Goal: Task Accomplishment & Management: Use online tool/utility

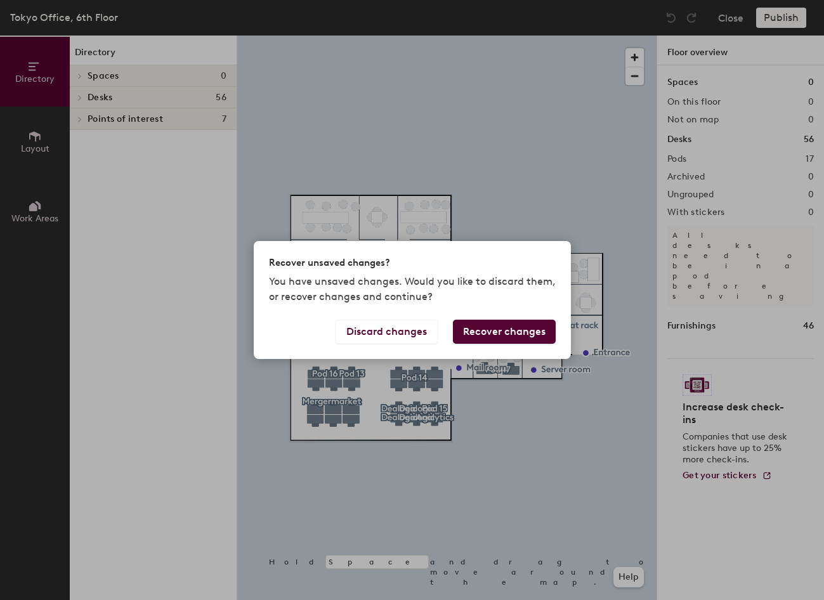
click at [481, 332] on button "Recover changes" at bounding box center [504, 332] width 103 height 24
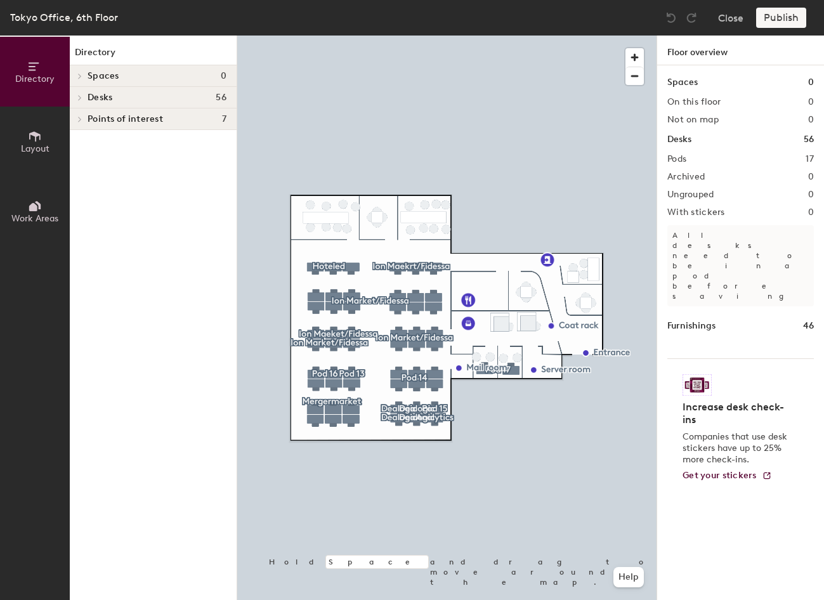
click at [709, 160] on div "Pods 17" at bounding box center [740, 159] width 147 height 10
click at [672, 157] on h2 "Pods" at bounding box center [676, 159] width 19 height 10
click at [677, 282] on div "Spaces 0 On this floor 0 Not on map 0 Desks 56 Pods 17 Archived 0 Ungrouped 0 W…" at bounding box center [740, 347] width 167 height 565
click at [89, 118] on span "Points of interest" at bounding box center [125, 119] width 75 height 10
click at [86, 95] on div "Desks 56" at bounding box center [153, 98] width 167 height 22
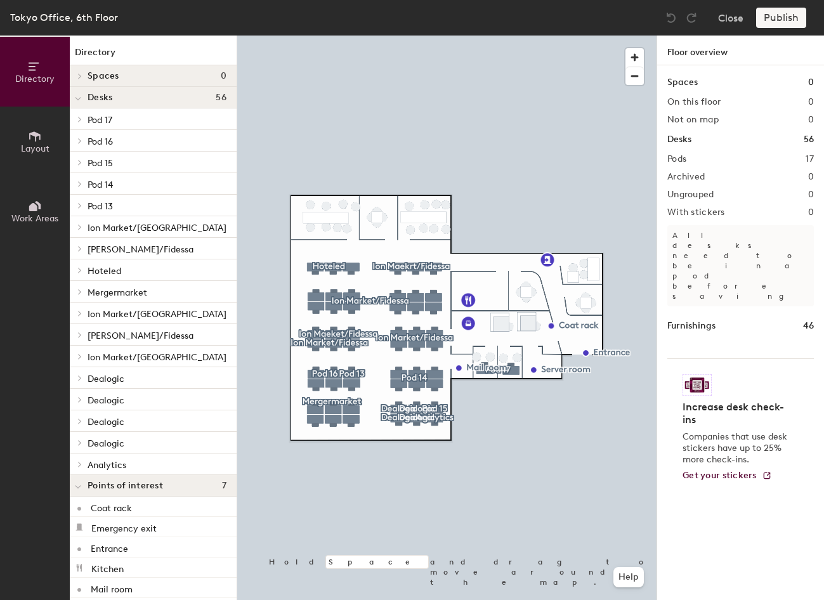
click at [114, 223] on span "Ion Market/[GEOGRAPHIC_DATA]" at bounding box center [157, 228] width 139 height 11
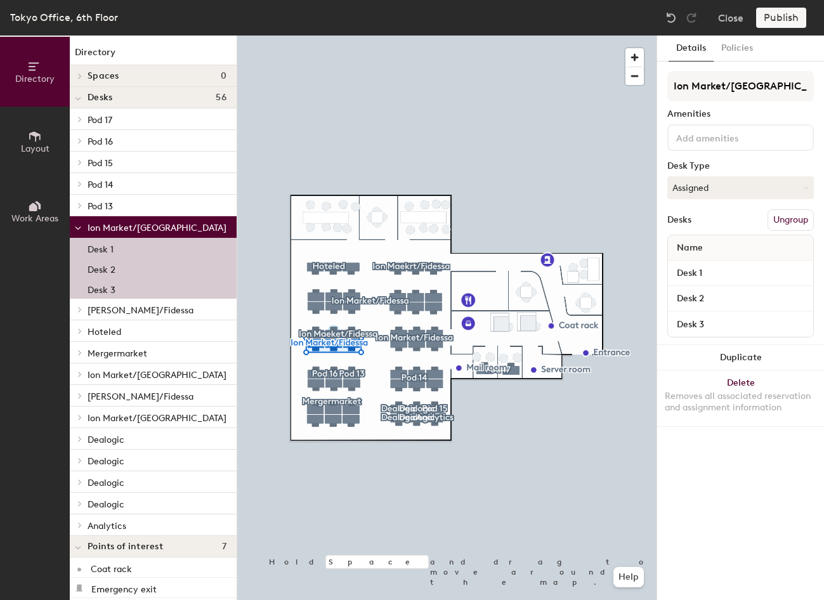
click at [77, 223] on span at bounding box center [78, 228] width 6 height 11
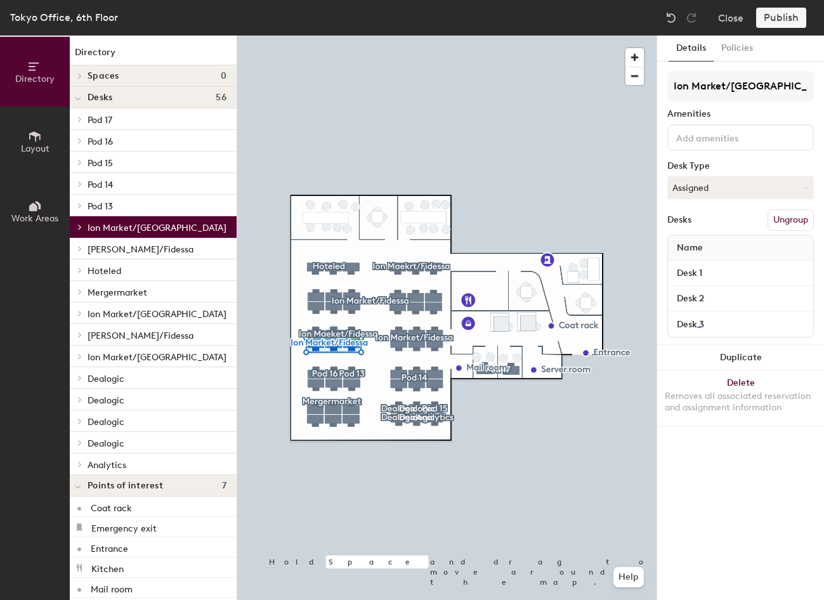
click at [76, 249] on span at bounding box center [79, 248] width 11 height 6
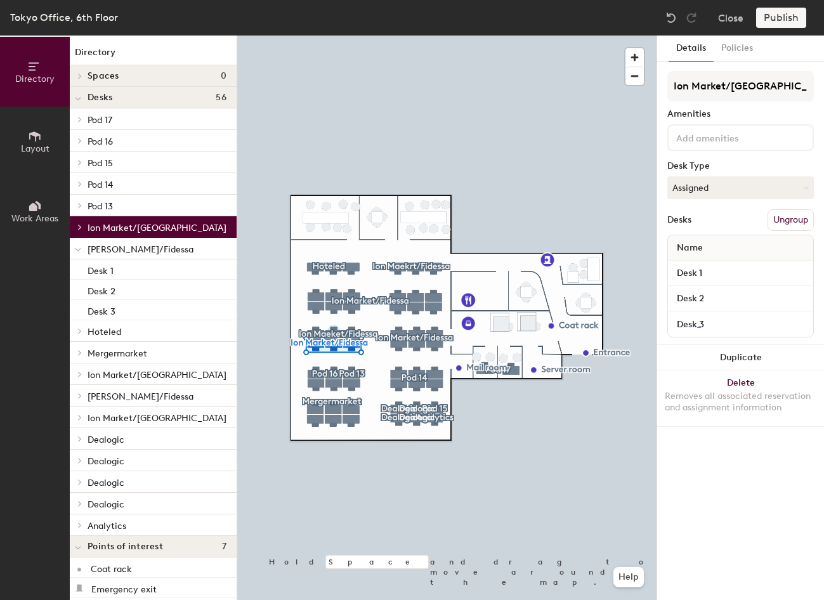
drag, startPoint x: 78, startPoint y: 223, endPoint x: 83, endPoint y: 246, distance: 23.4
click at [83, 246] on div "Pod 17 Desk 1 Desk 2 Pod 16 Desk 1 Desk 2 Pod 15 Desk 1 Pod 14 Desk 1 Desk 2 De…" at bounding box center [153, 322] width 167 height 428
drag, startPoint x: 114, startPoint y: 226, endPoint x: 116, endPoint y: 246, distance: 20.4
click at [116, 246] on div "Pod 17 Desk 1 Desk 2 Pod 16 Desk 1 Desk 2 Pod 15 Desk 1 Pod 14 Desk 1 Desk 2 De…" at bounding box center [153, 322] width 167 height 428
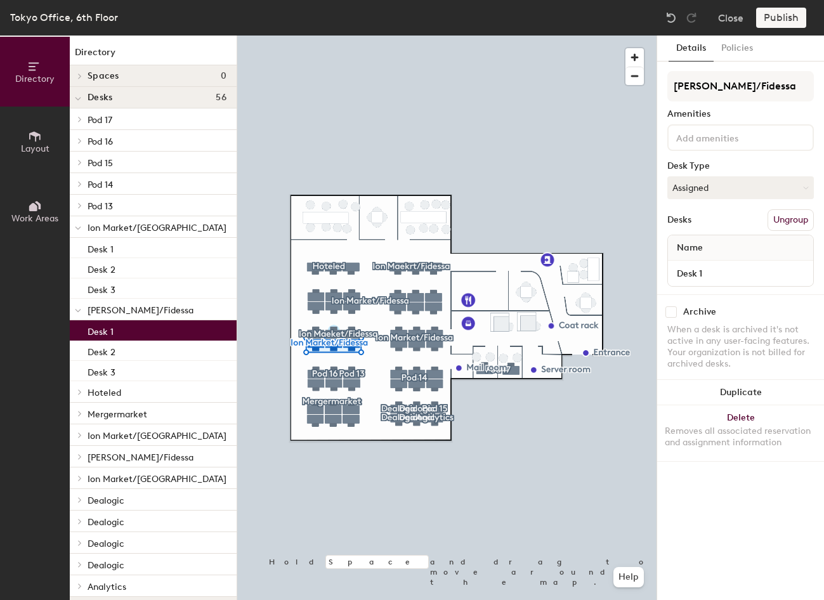
click at [101, 334] on p "Desk 1" at bounding box center [101, 330] width 26 height 15
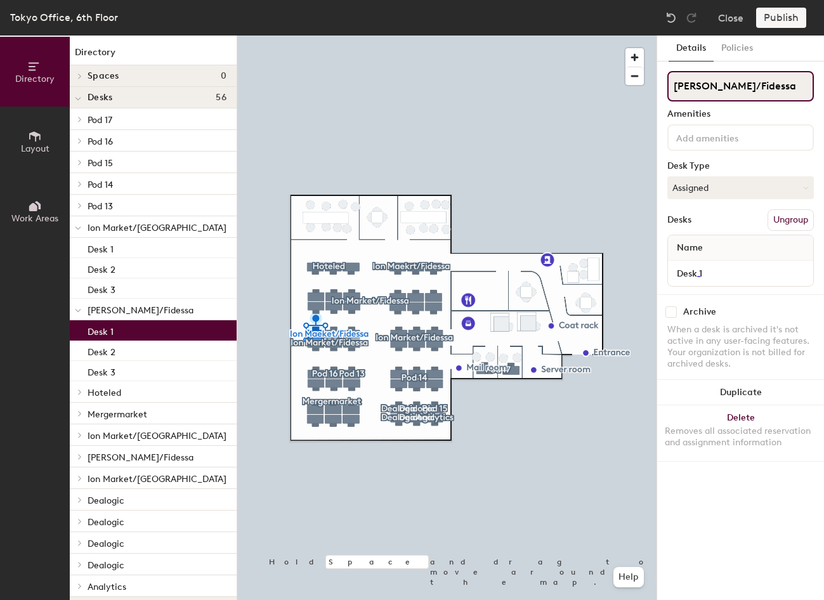
click at [717, 88] on input "[PERSON_NAME]/Fidessa" at bounding box center [740, 86] width 147 height 30
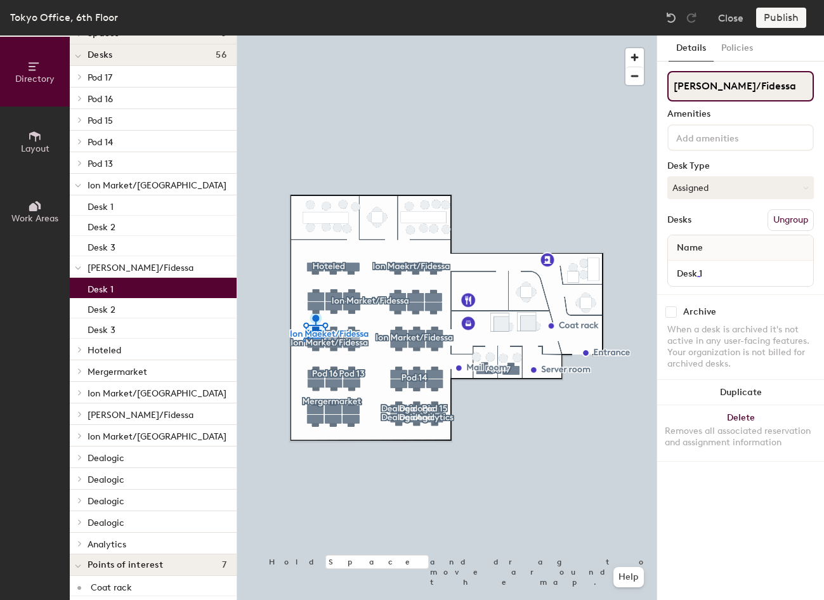
scroll to position [63, 0]
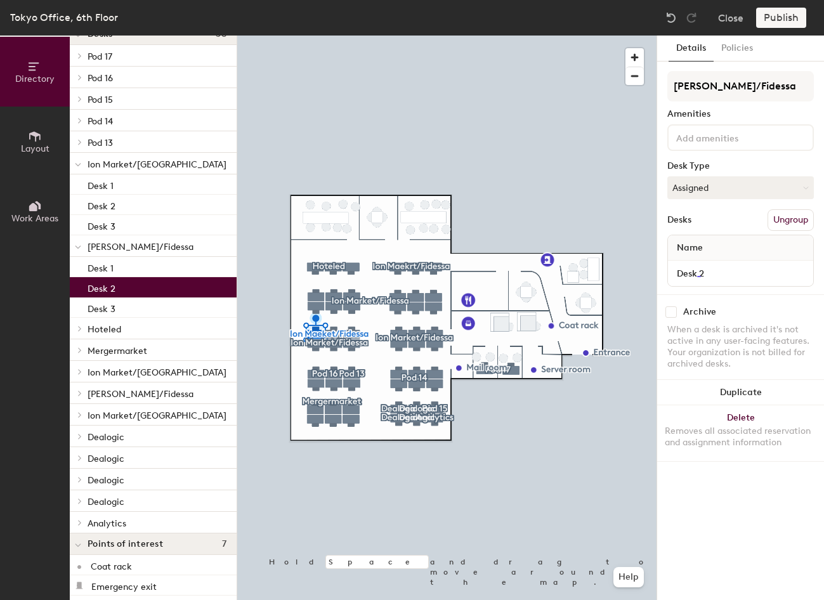
drag, startPoint x: 147, startPoint y: 288, endPoint x: 145, endPoint y: 237, distance: 50.8
click at [145, 192] on div "Pod 17 Desk 1 Desk 2 Pod 16 Desk 1 Desk 2 Pod 15 Desk 1 Pod 14 Desk 1 Desk 2 De…" at bounding box center [153, 289] width 167 height 488
drag, startPoint x: 137, startPoint y: 285, endPoint x: 137, endPoint y: 180, distance: 105.3
click at [137, 180] on div "Pod 17 Desk 1 Desk 2 Pod 16 Desk 1 Desk 2 Pod 15 Desk 1 Pod 14 Desk 1 Desk 2 De…" at bounding box center [153, 289] width 167 height 488
click at [726, 221] on div "Desks Ungroup" at bounding box center [740, 220] width 147 height 22
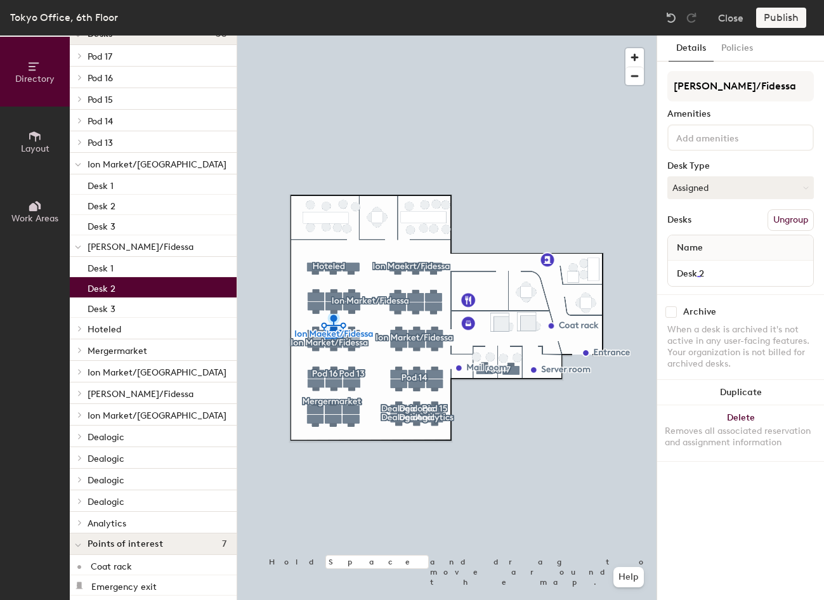
click at [735, 140] on input at bounding box center [731, 136] width 114 height 15
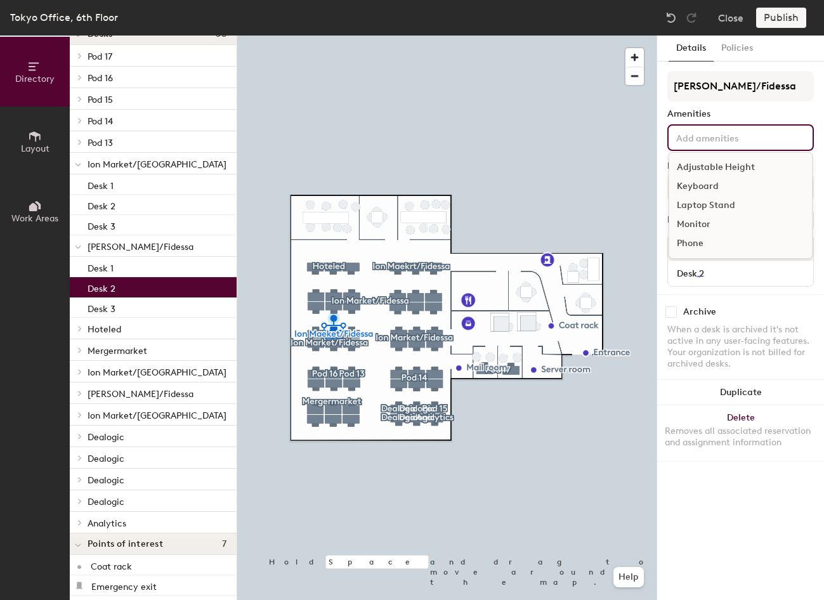
click at [736, 114] on div "Amenities" at bounding box center [740, 114] width 147 height 10
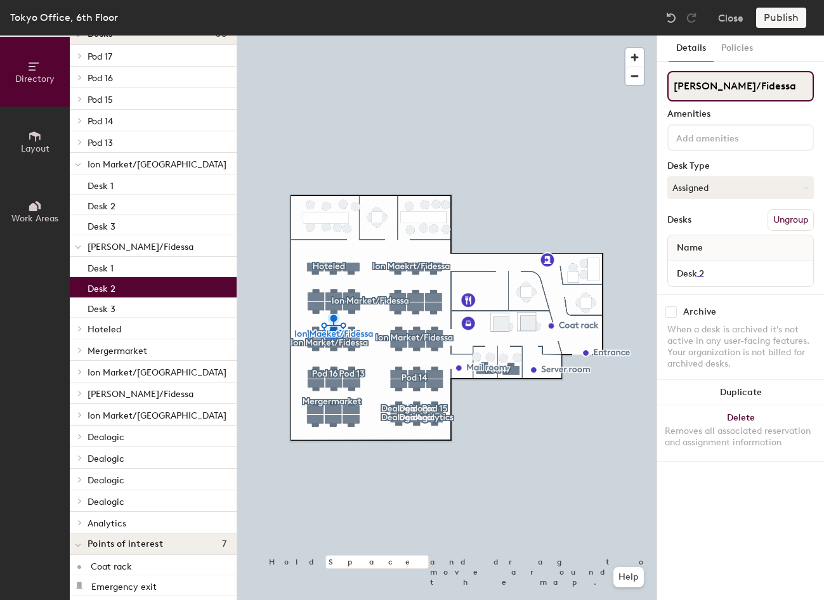
click at [745, 76] on input "[PERSON_NAME]/Fidessa" at bounding box center [740, 86] width 147 height 30
click at [729, 226] on div "Desks Ungroup" at bounding box center [740, 220] width 147 height 22
click at [315, 36] on div at bounding box center [446, 36] width 419 height 0
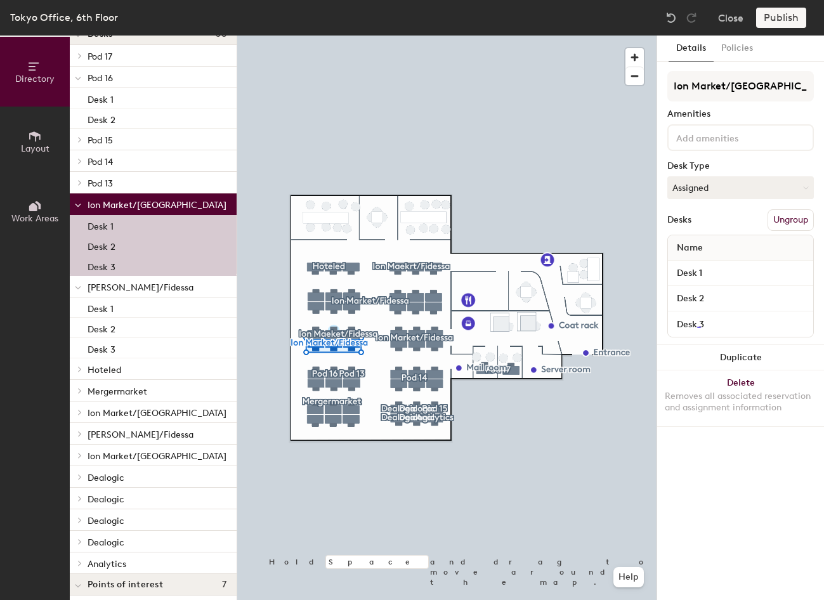
click at [105, 233] on div "Desk 1" at bounding box center [153, 225] width 167 height 20
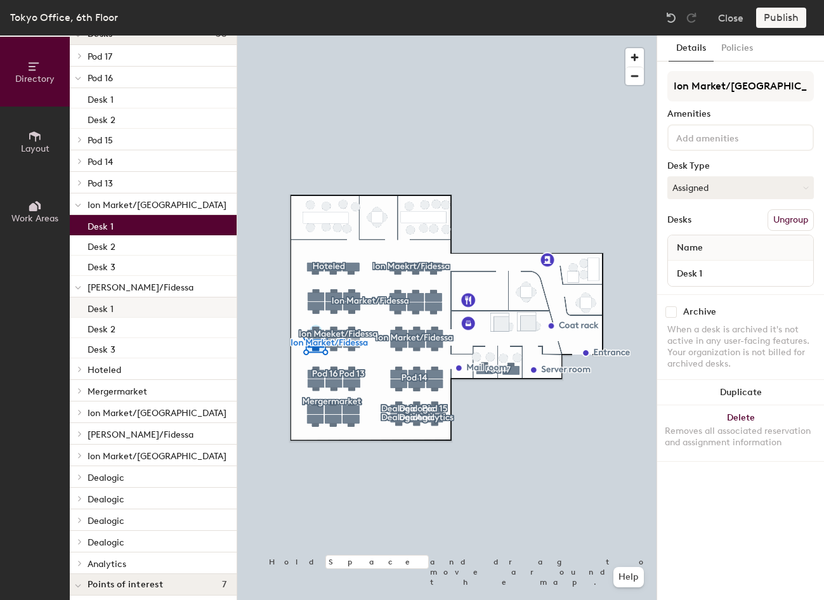
drag, startPoint x: 105, startPoint y: 223, endPoint x: 123, endPoint y: 306, distance: 85.0
click at [123, 306] on div "Pod 17 Desk 1 Desk 2 Pod 16 Desk 1 Desk 2 Pod 15 Desk 1 Pod 14 Desk 1 Desk 2 De…" at bounding box center [153, 309] width 167 height 529
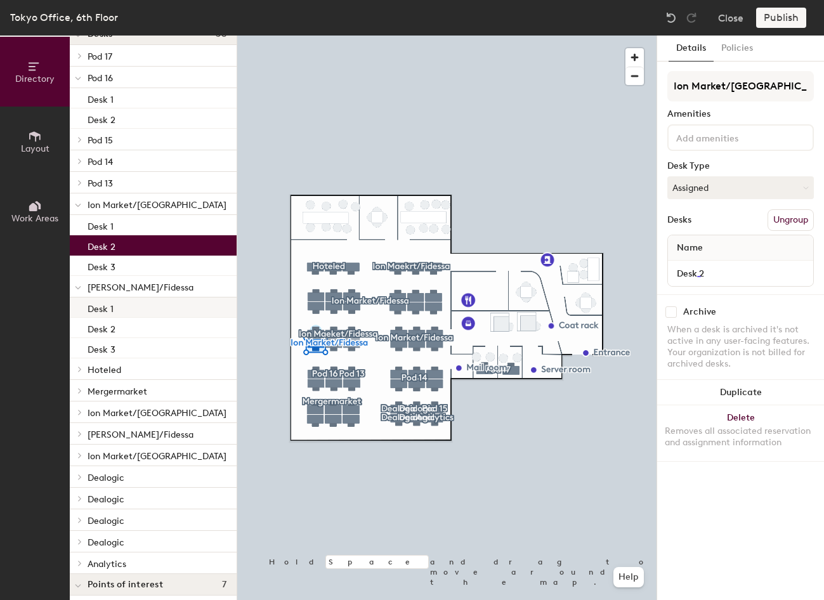
drag, startPoint x: 127, startPoint y: 254, endPoint x: 119, endPoint y: 306, distance: 52.1
click at [119, 306] on div "Pod 17 Desk 1 Desk 2 Pod 16 Desk 1 Desk 2 Pod 15 Desk 1 Pod 14 Desk 1 Desk 2 De…" at bounding box center [153, 309] width 167 height 529
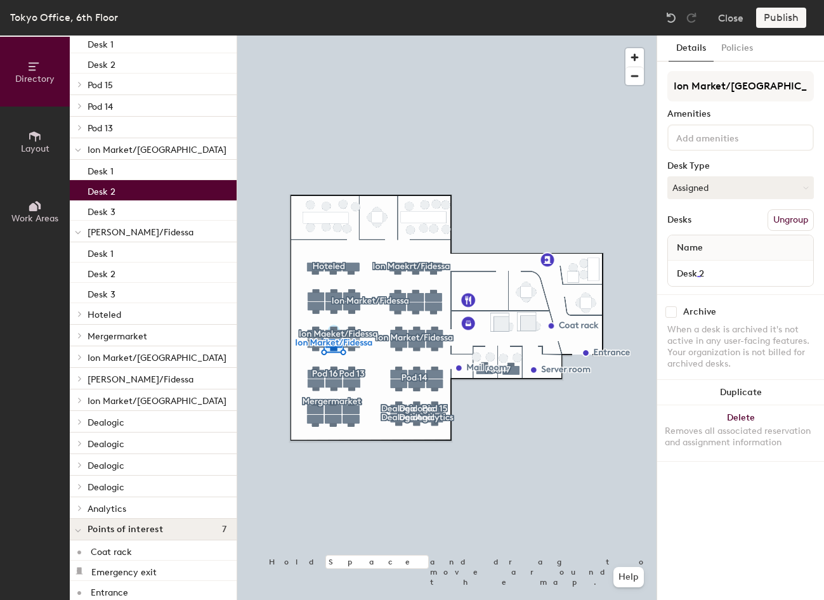
scroll to position [0, 0]
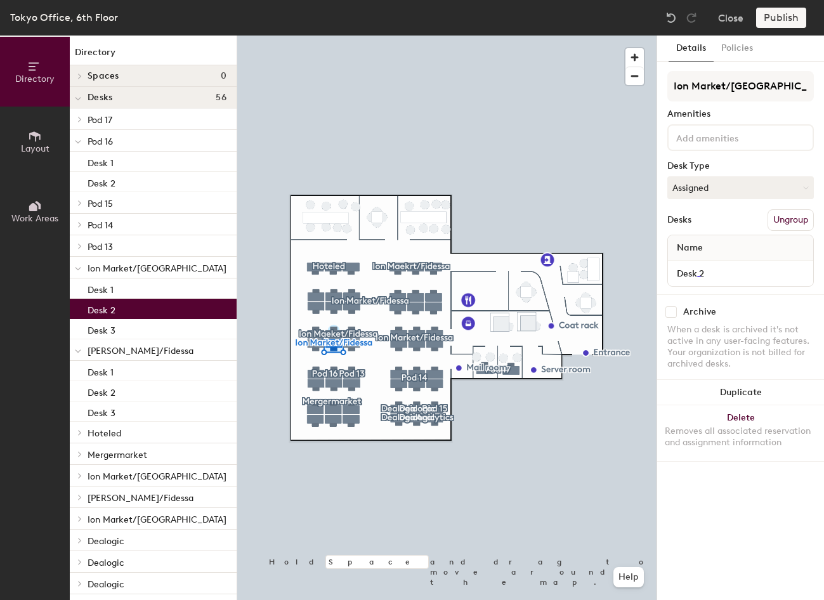
click at [117, 51] on h1 "Directory" at bounding box center [153, 56] width 167 height 20
click at [37, 145] on span "Layout" at bounding box center [35, 148] width 29 height 11
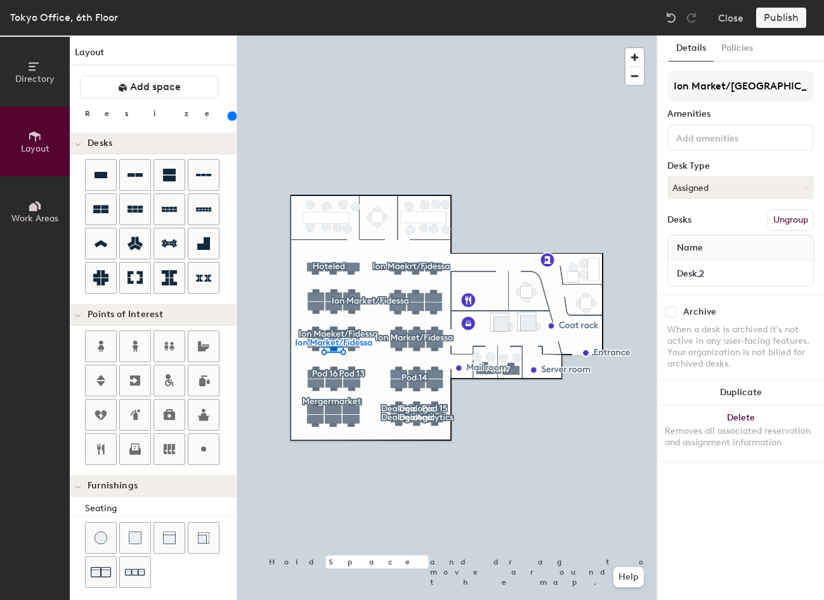
click at [39, 67] on icon at bounding box center [35, 67] width 14 height 14
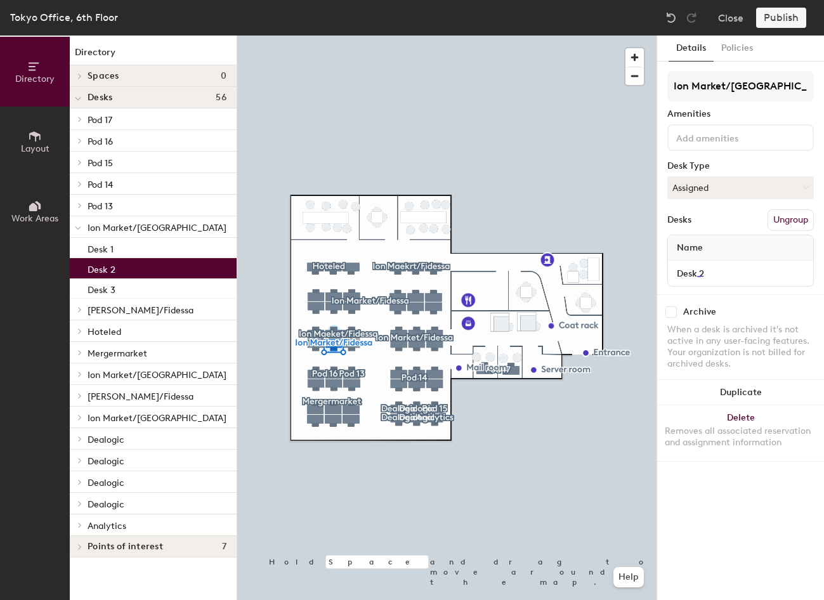
click at [36, 223] on span "Work Areas" at bounding box center [34, 218] width 47 height 11
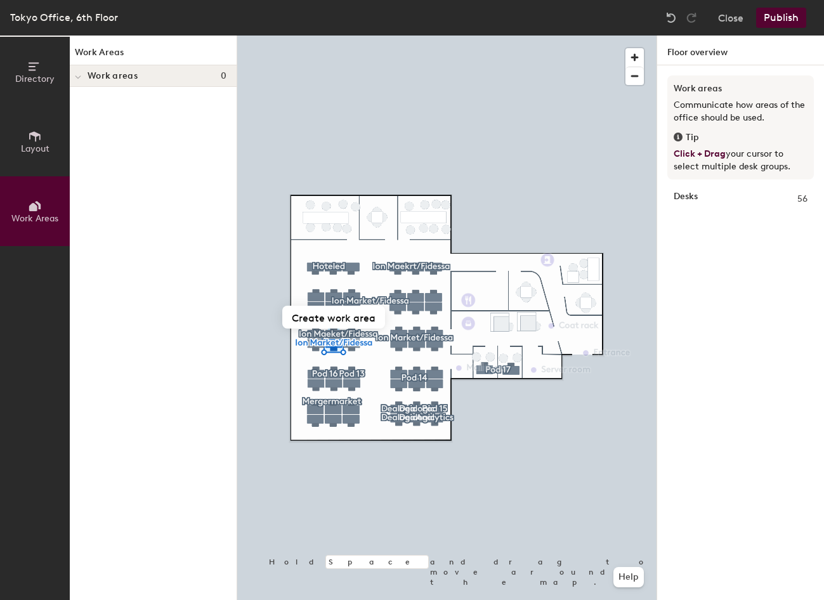
click at [86, 75] on div at bounding box center [78, 75] width 16 height 21
click at [335, 316] on button "Create work area" at bounding box center [333, 317] width 103 height 23
click at [46, 76] on span "Directory" at bounding box center [34, 79] width 39 height 11
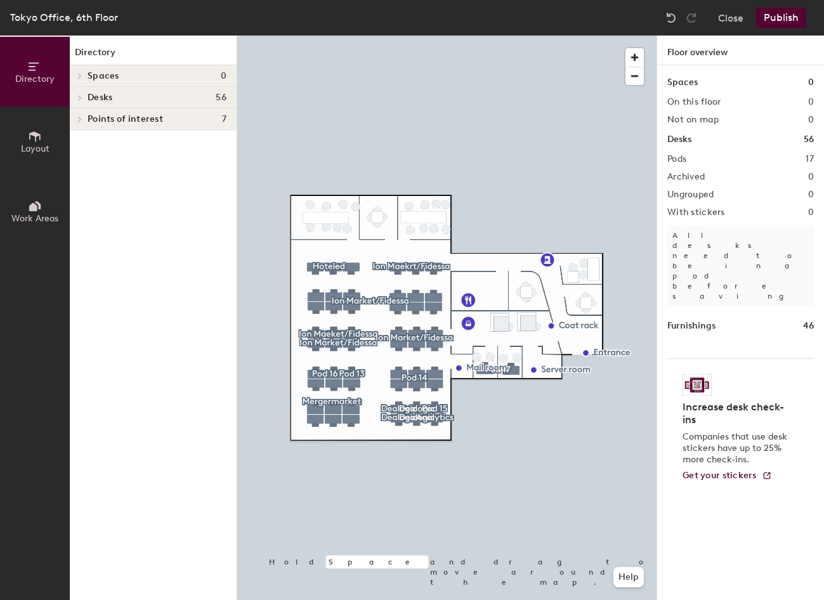
click at [101, 97] on span "Desks" at bounding box center [100, 98] width 25 height 10
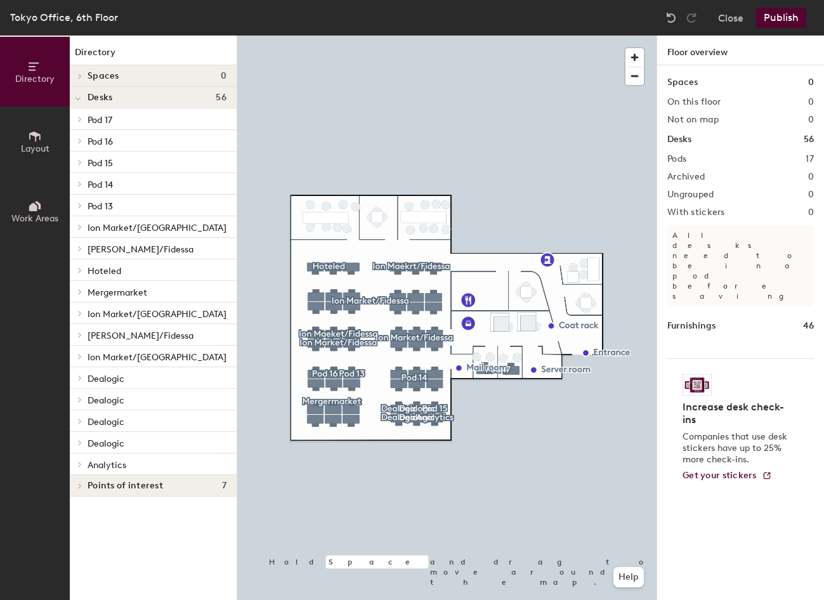
click at [36, 209] on icon at bounding box center [33, 207] width 8 height 8
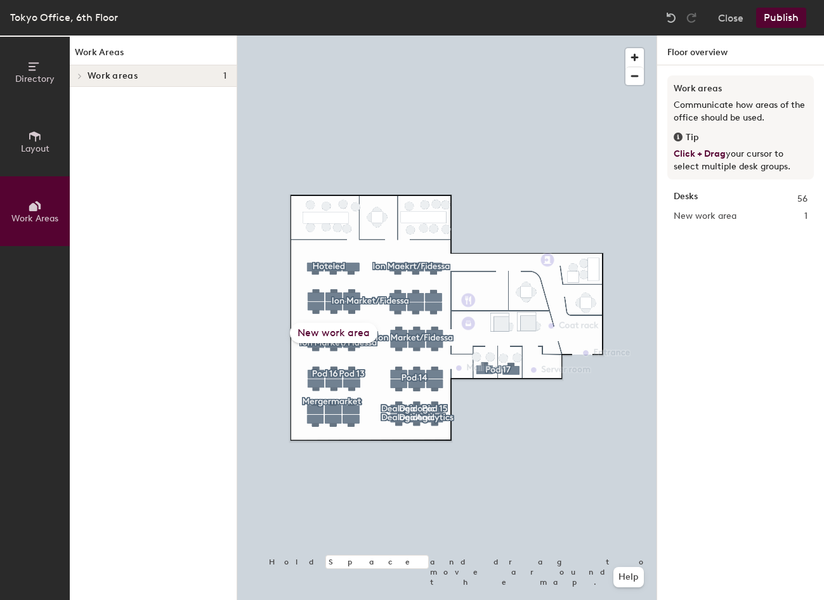
click at [39, 75] on span "Directory" at bounding box center [34, 79] width 39 height 11
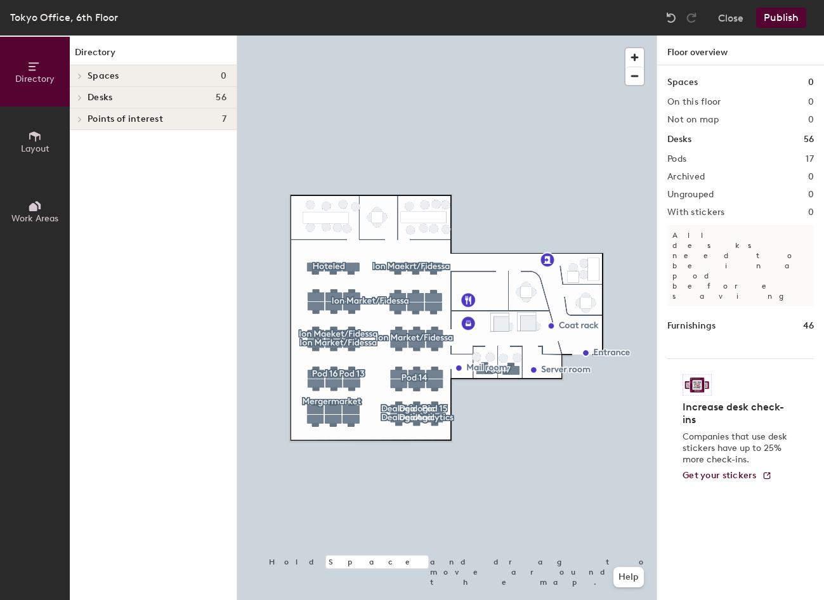
click at [684, 141] on h1 "Desks" at bounding box center [679, 140] width 24 height 14
click at [734, 19] on button "Close" at bounding box center [730, 18] width 25 height 20
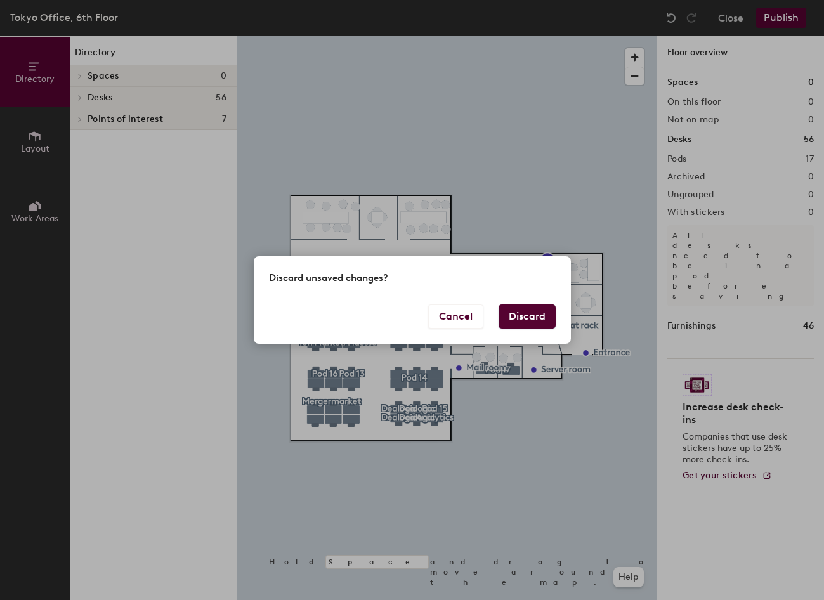
click at [544, 316] on button "Discard" at bounding box center [527, 316] width 57 height 24
